Goal: Information Seeking & Learning: Learn about a topic

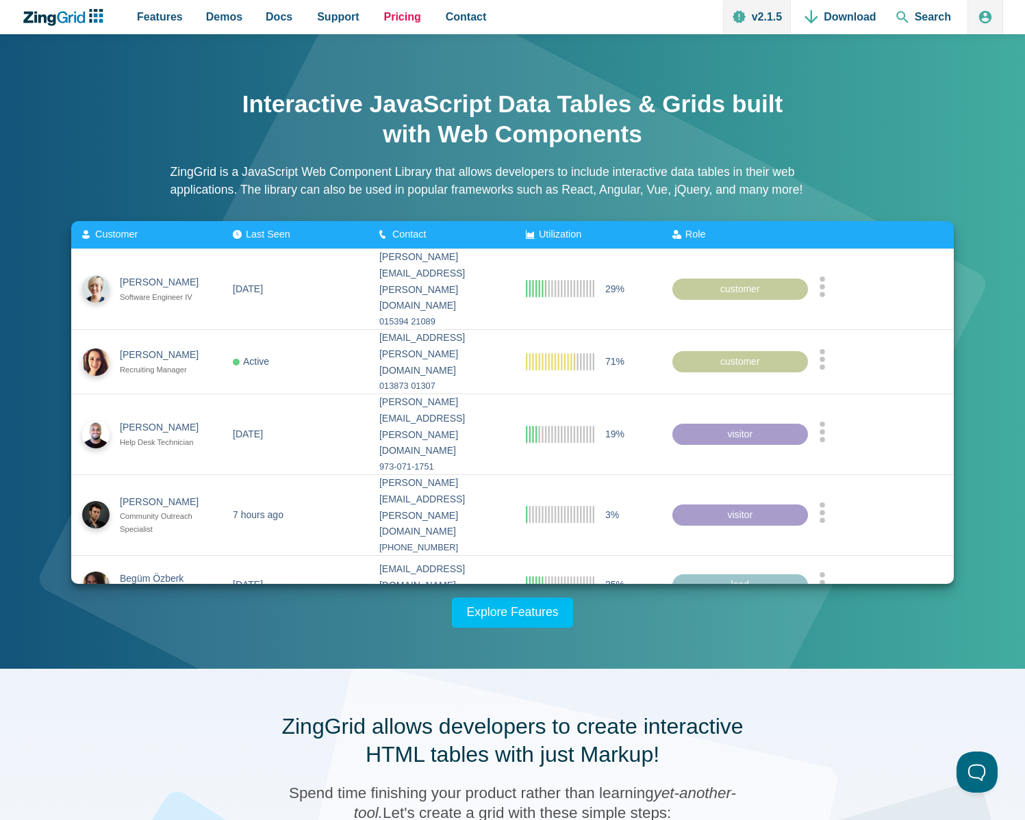
click at [392, 21] on span "Pricing" at bounding box center [402, 17] width 37 height 18
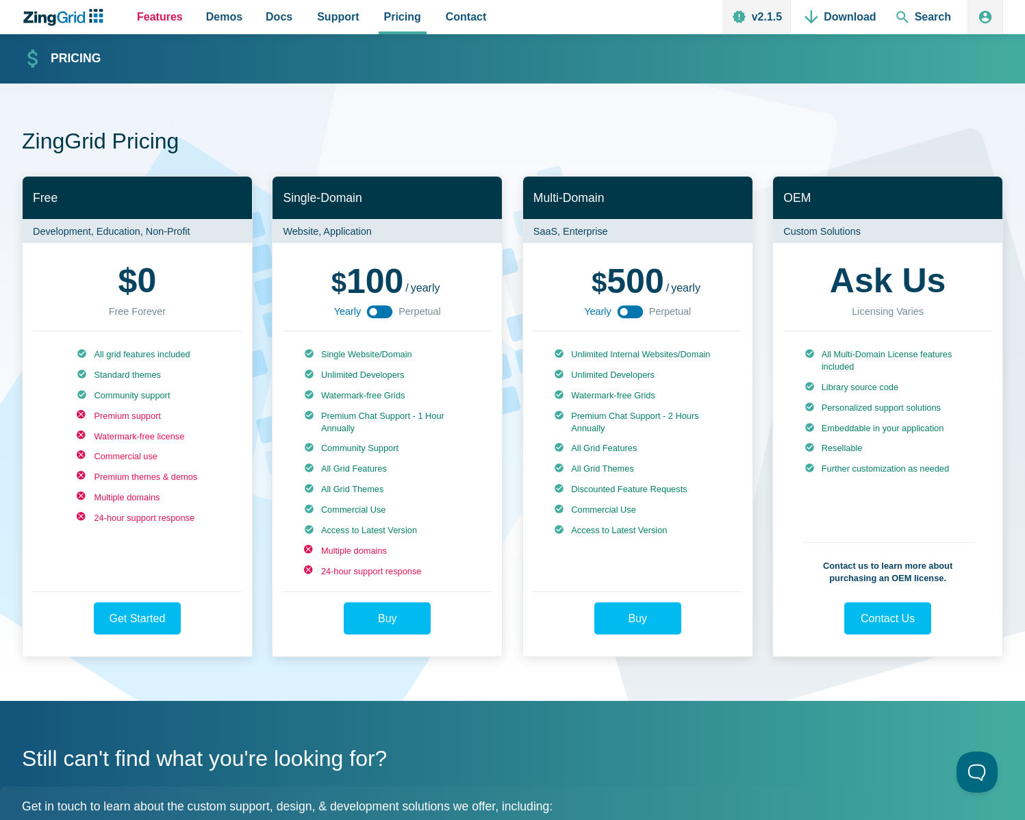
click at [173, 21] on span "Features" at bounding box center [160, 17] width 46 height 18
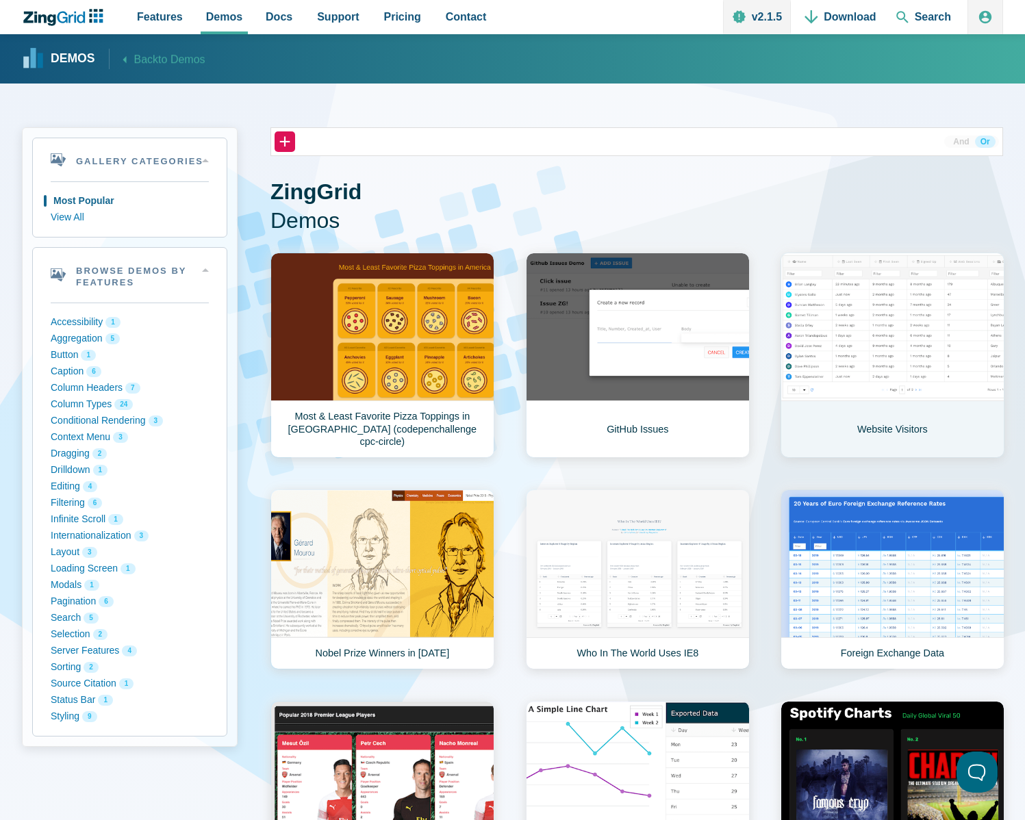
click at [902, 324] on link "Website Visitors" at bounding box center [893, 355] width 224 height 205
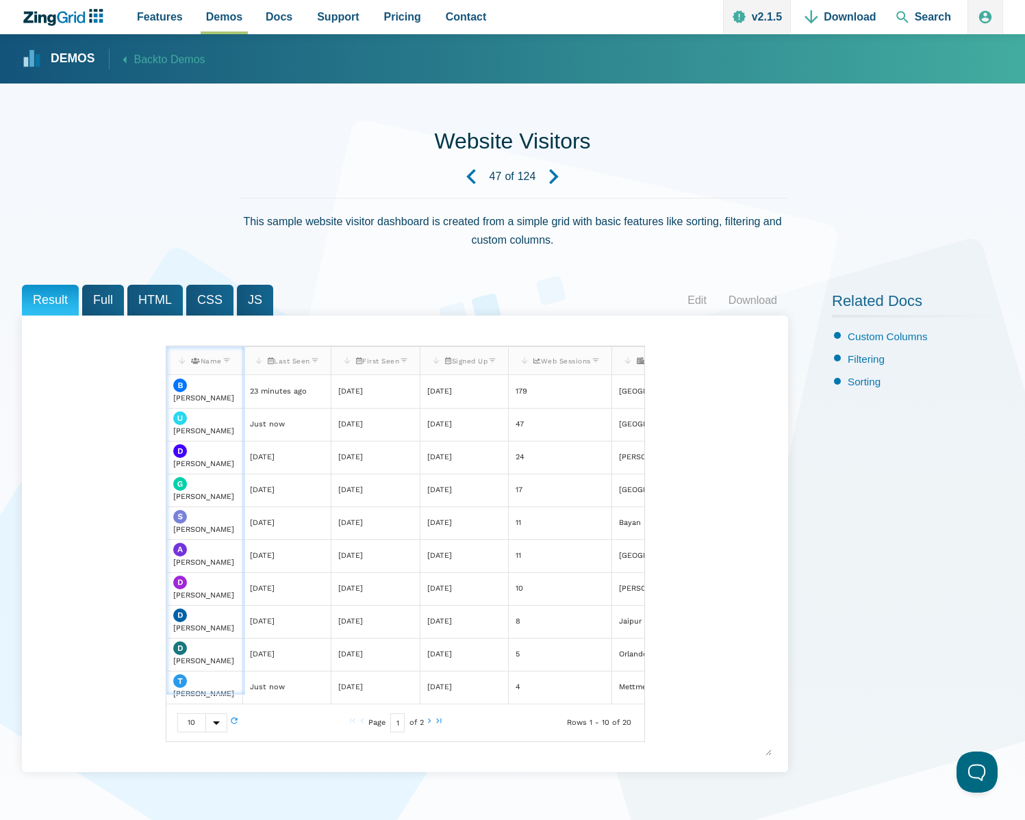
click at [107, 303] on span "Full" at bounding box center [103, 300] width 42 height 31
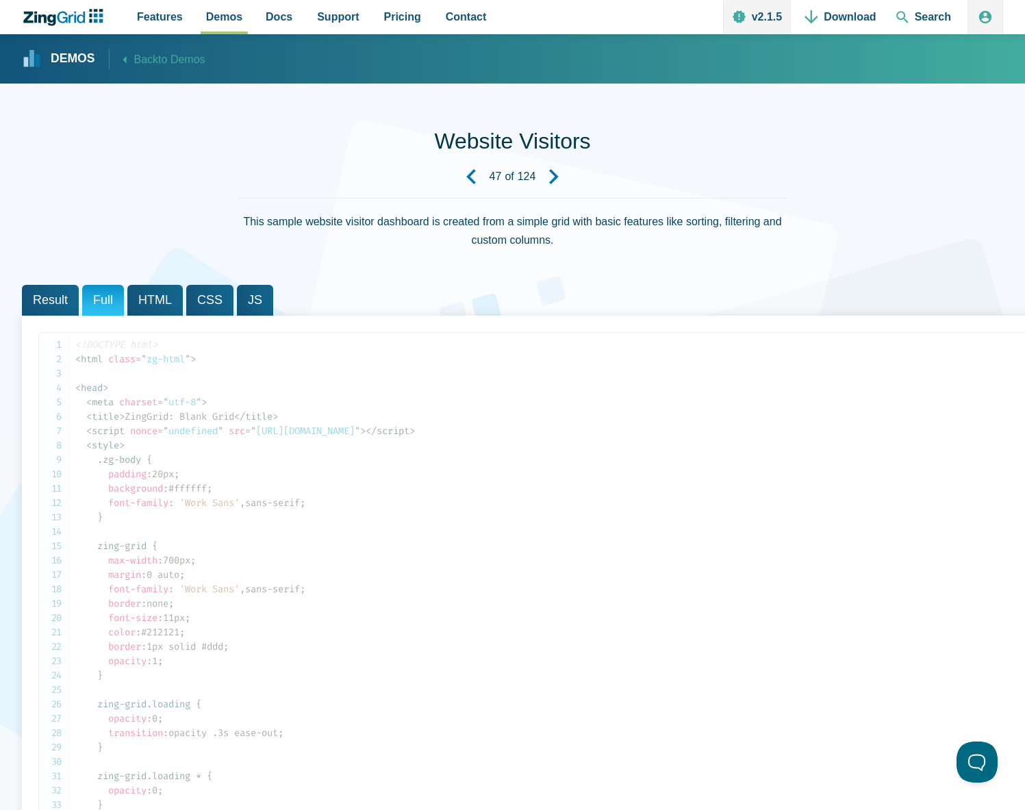
click at [138, 303] on span "HTML" at bounding box center [154, 300] width 55 height 31
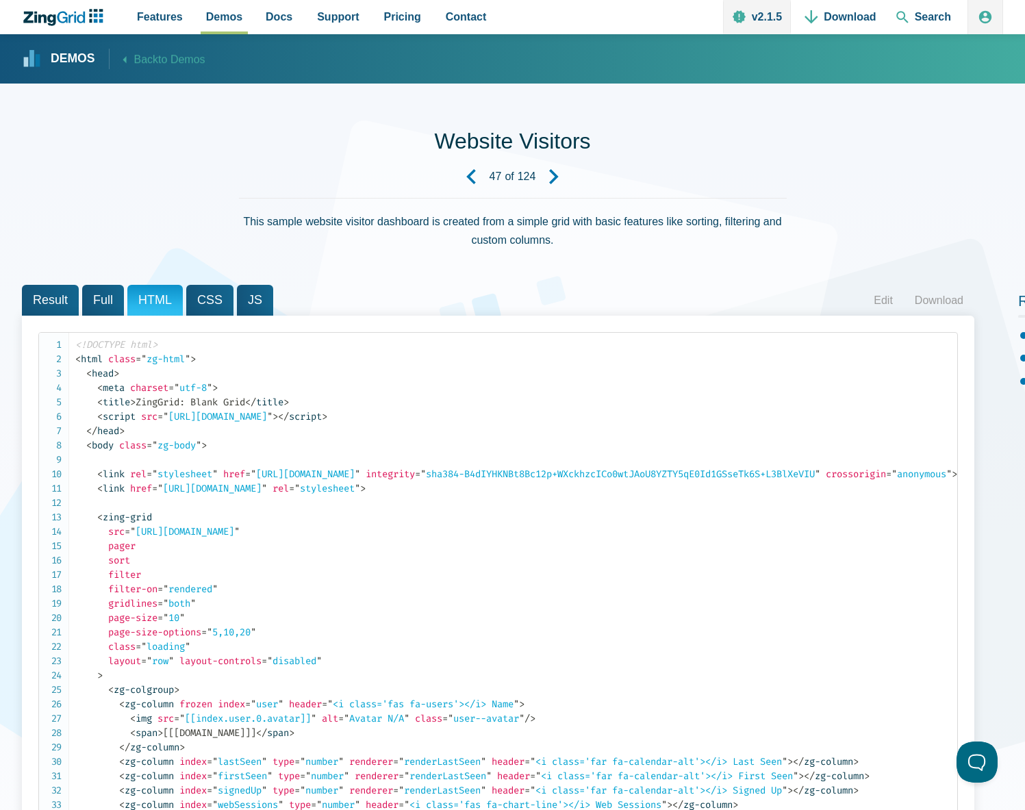
click at [216, 298] on span "CSS" at bounding box center [209, 300] width 47 height 31
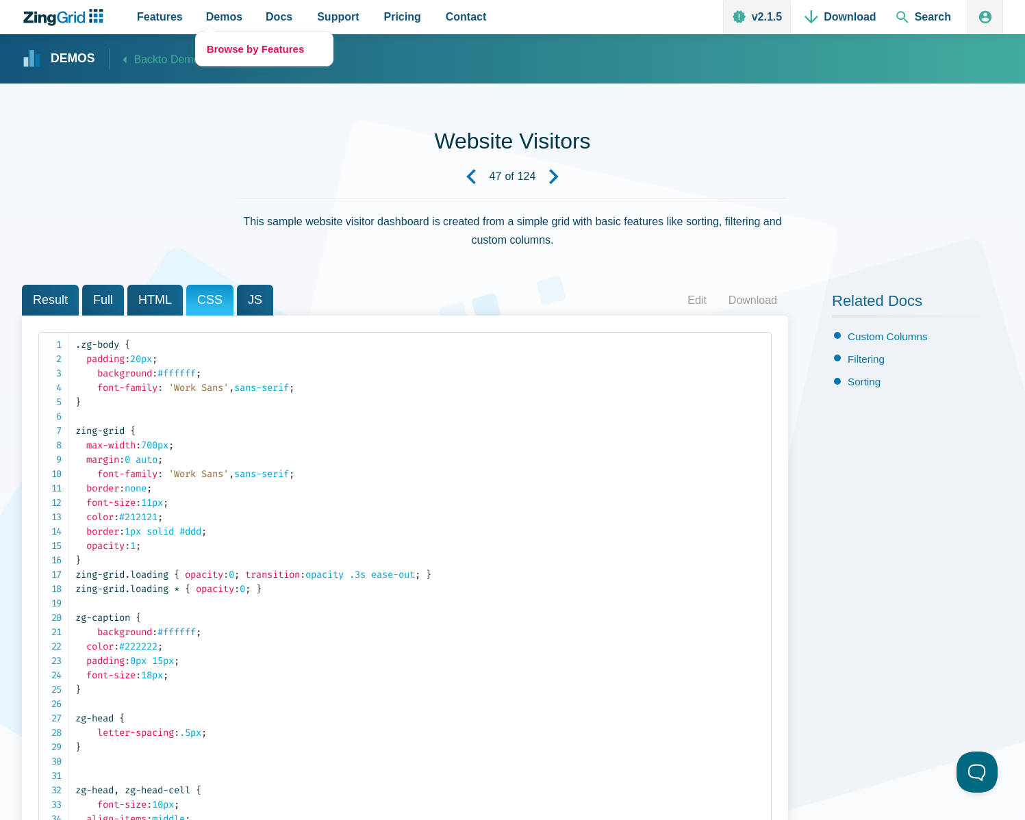
click at [229, 40] on link "Browse by Features" at bounding box center [264, 49] width 137 height 34
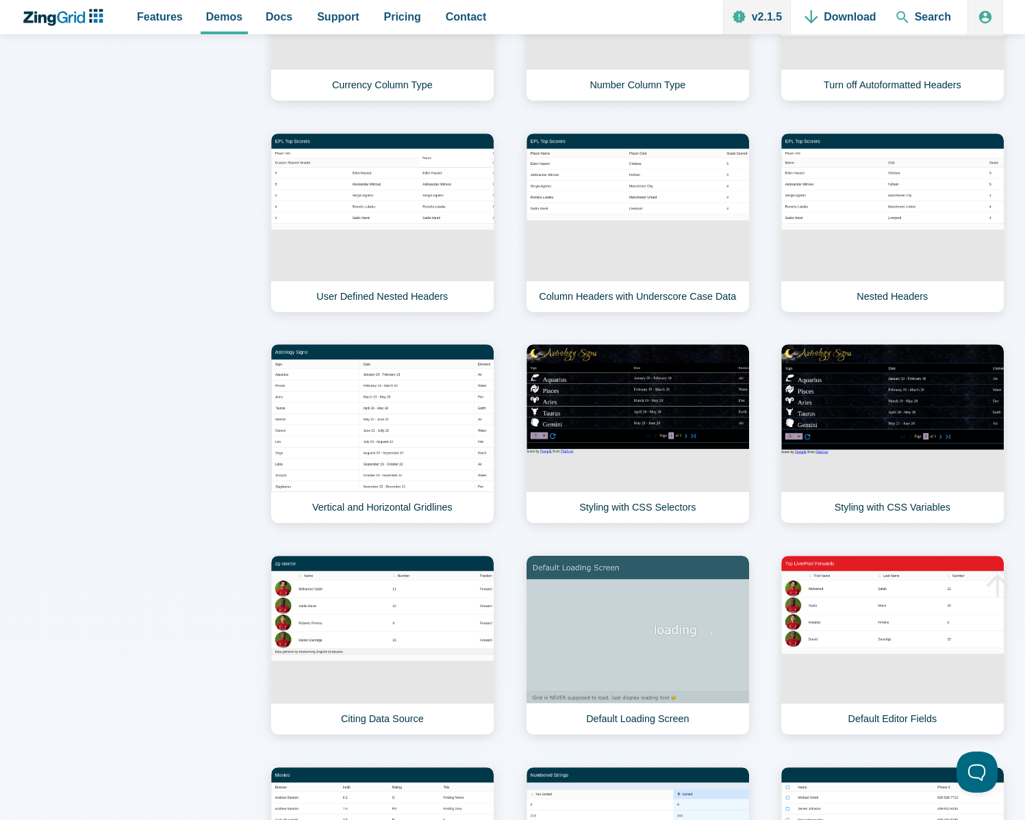
scroll to position [2070, 0]
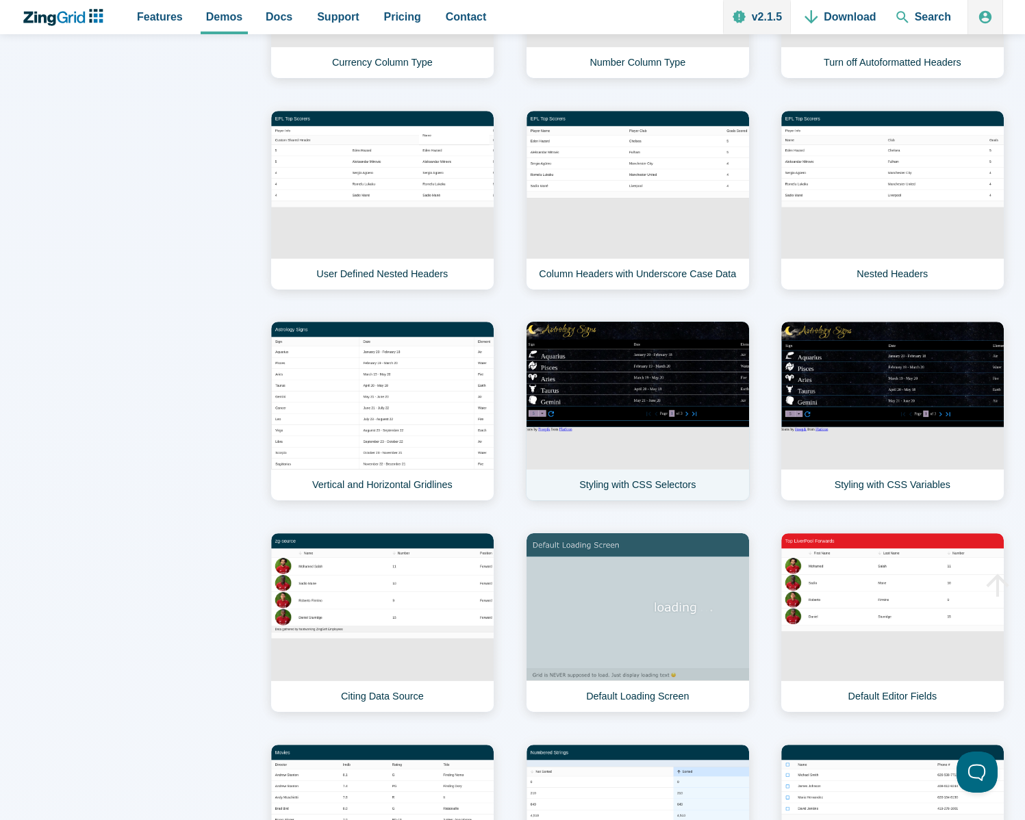
click at [592, 394] on link "Styling with CSS Selectors" at bounding box center [638, 411] width 224 height 180
